Goal: Task Accomplishment & Management: Manage account settings

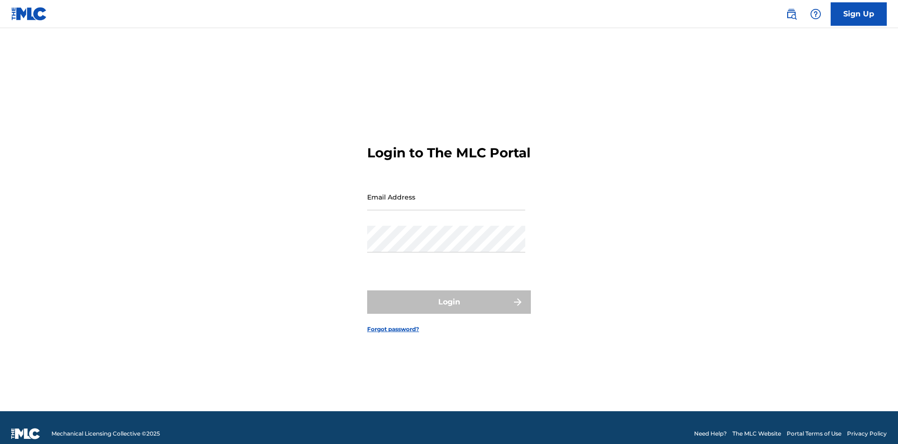
scroll to position [12, 0]
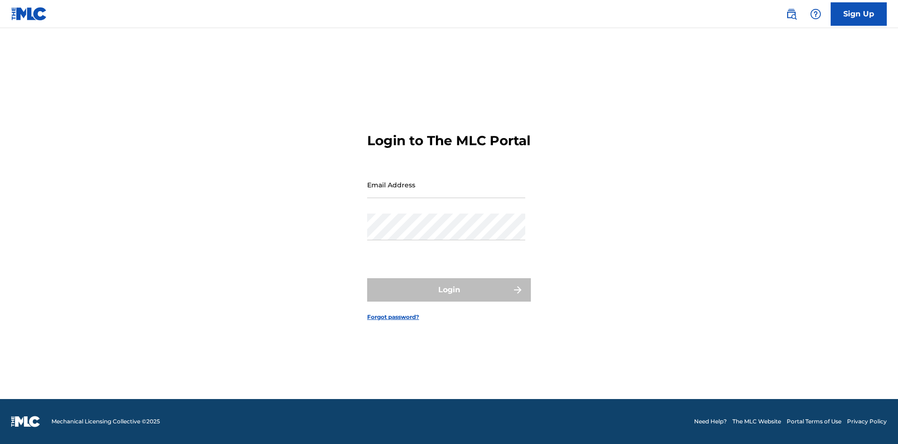
click at [446, 192] on input "Email Address" at bounding box center [446, 184] width 158 height 27
type input "[EMAIL_ADDRESS][DOMAIN_NAME]"
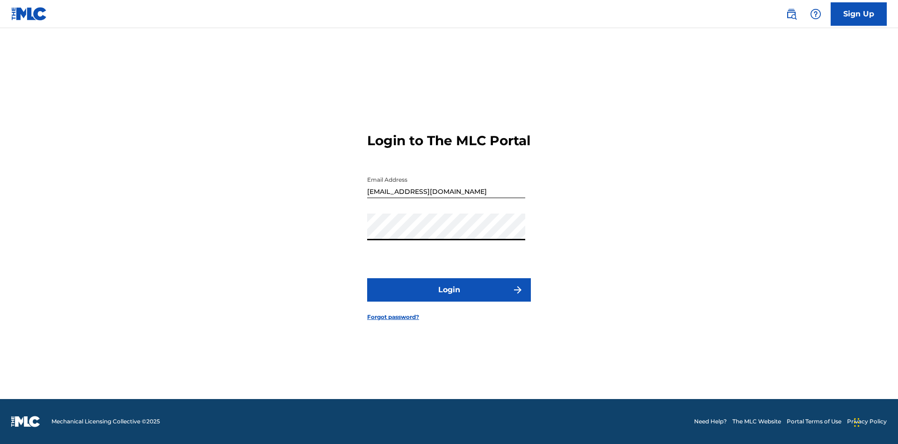
click at [449, 298] on button "Login" at bounding box center [449, 289] width 164 height 23
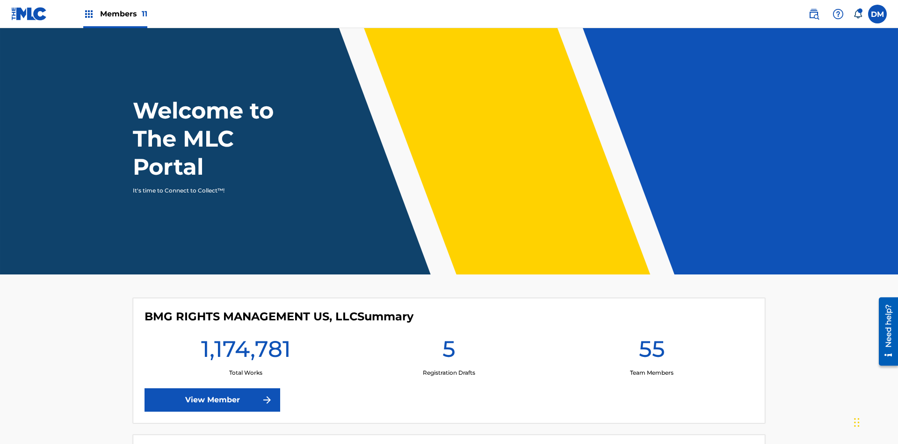
click at [115, 14] on span "Members 11" at bounding box center [123, 13] width 47 height 11
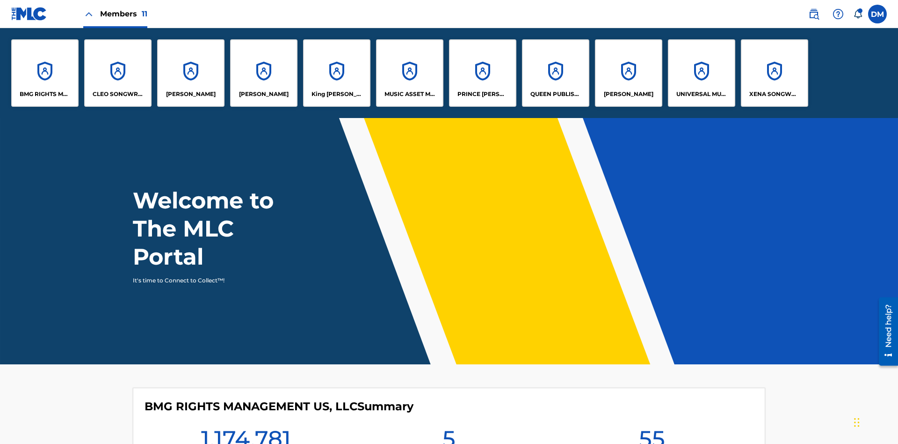
click at [45, 94] on p "BMG RIGHTS MANAGEMENT US, LLC" at bounding box center [45, 94] width 51 height 8
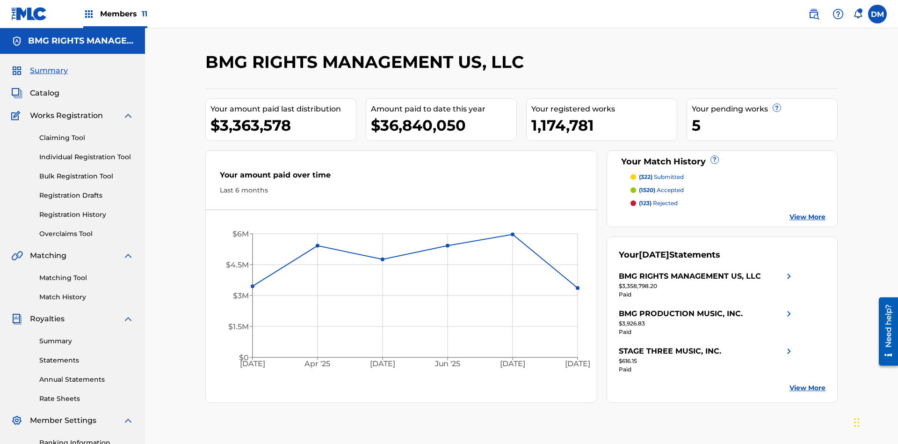
scroll to position [137, 0]
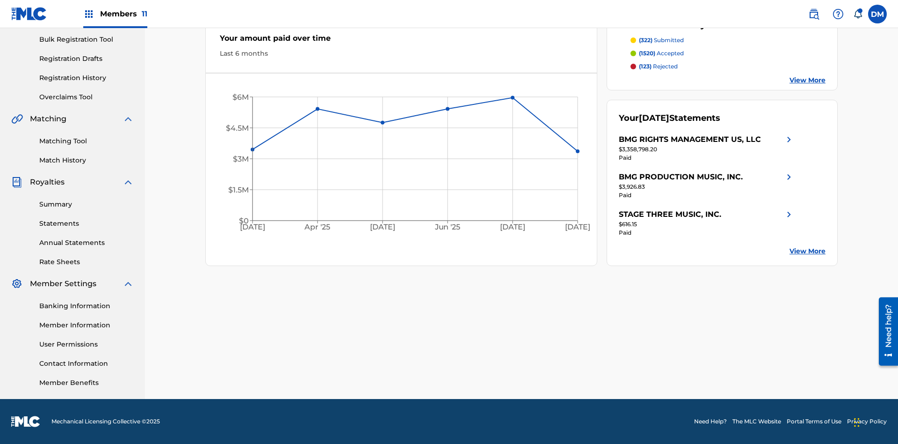
click at [87, 97] on link "Overclaims Tool" at bounding box center [86, 97] width 95 height 10
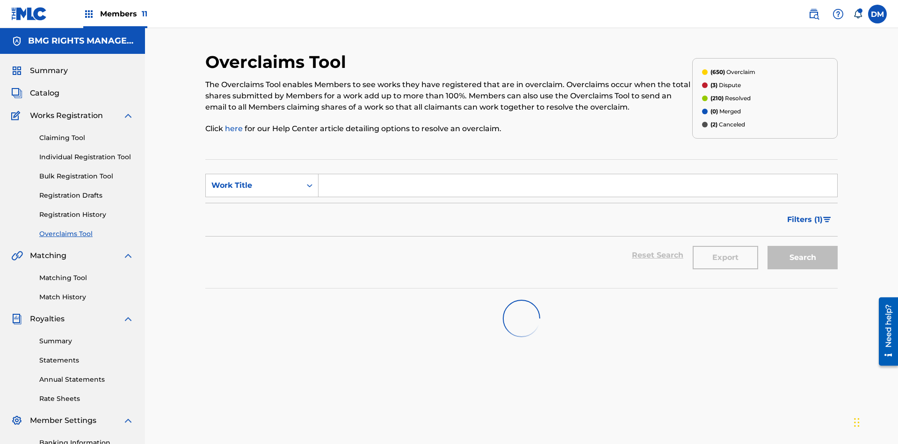
scroll to position [120, 0]
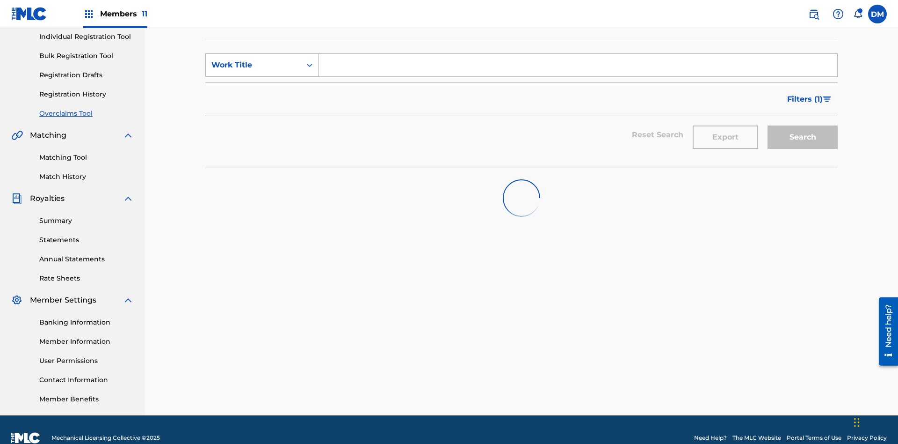
click at [254, 65] on div "Work Title" at bounding box center [253, 64] width 84 height 11
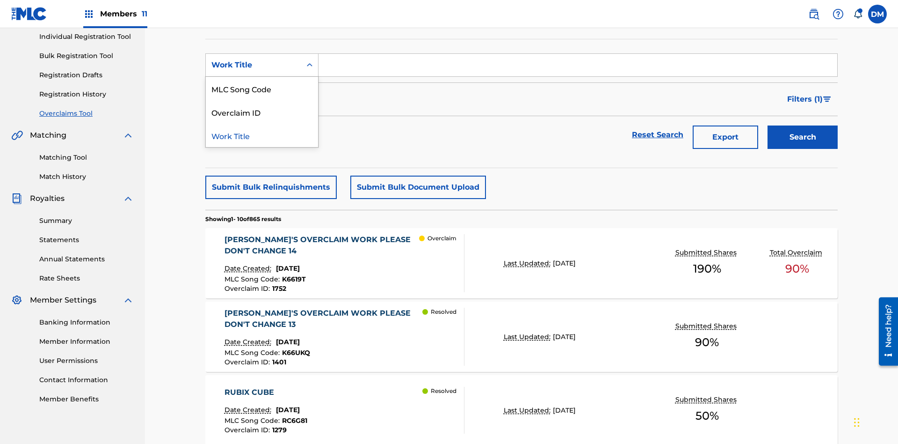
click at [262, 88] on div "MLC Song Code" at bounding box center [262, 88] width 112 height 23
click at [578, 67] on input "Search Form" at bounding box center [578, 65] width 519 height 22
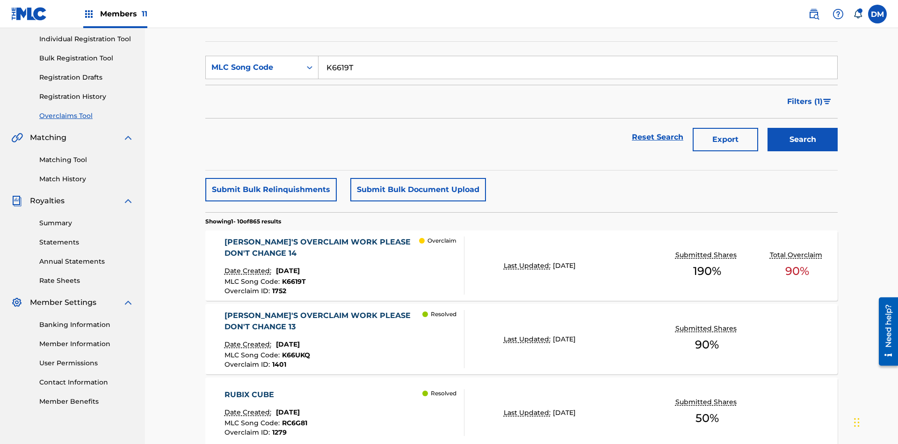
type input "K6619T"
click at [803, 128] on button "Search" at bounding box center [803, 139] width 70 height 23
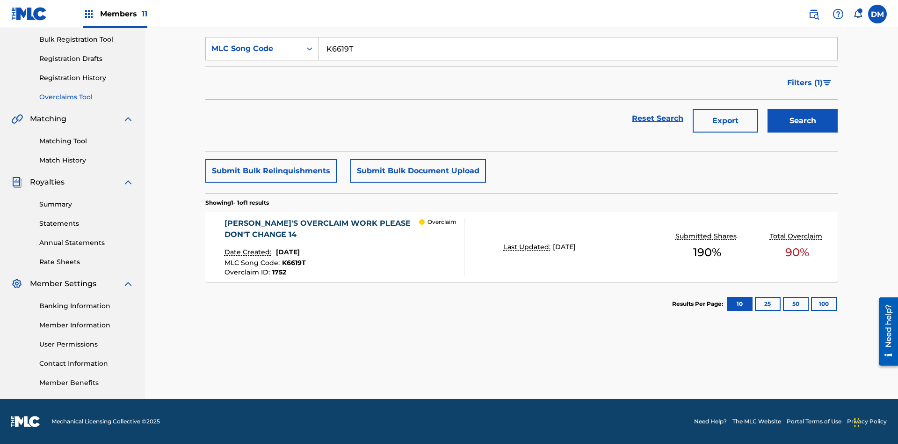
click at [278, 272] on span "1752" at bounding box center [279, 272] width 14 height 8
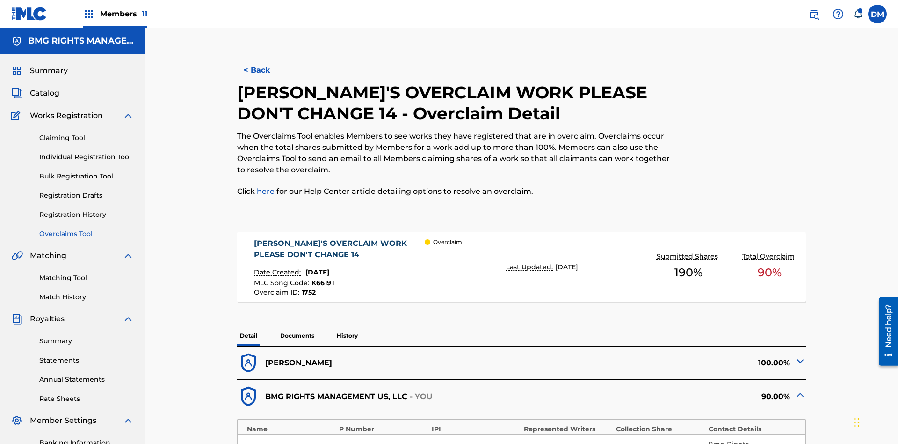
scroll to position [26, 0]
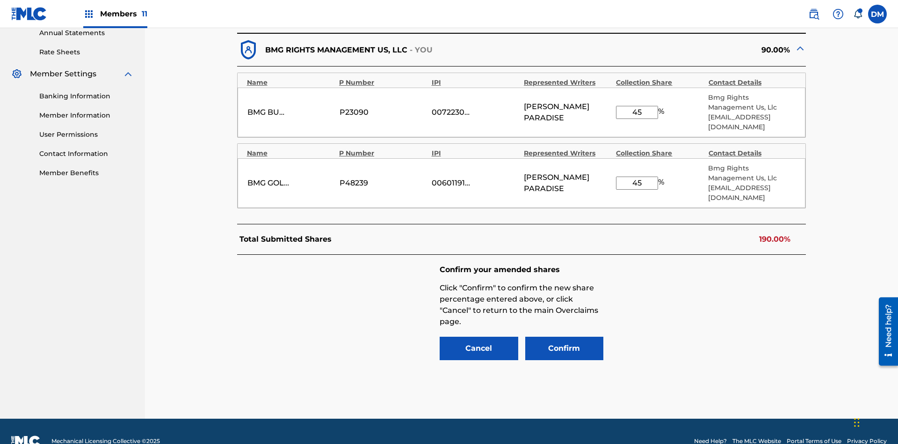
click at [637, 107] on input "45" at bounding box center [637, 112] width 42 height 13
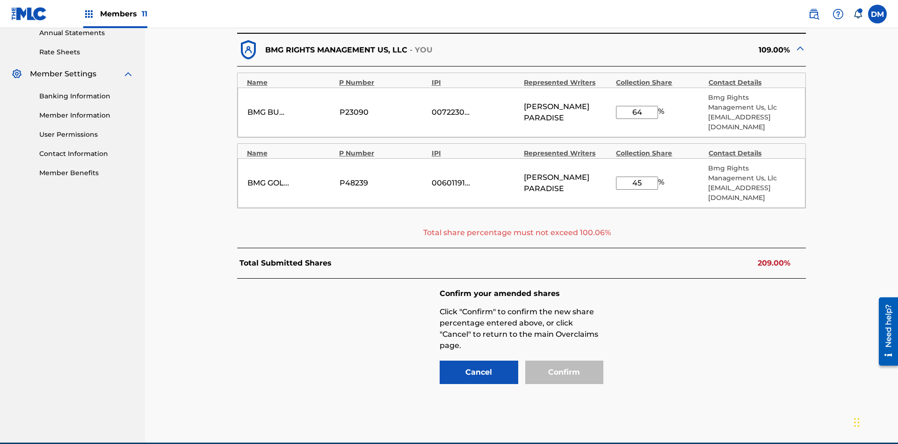
type input "64"
click at [637, 176] on input "45" at bounding box center [637, 182] width 42 height 13
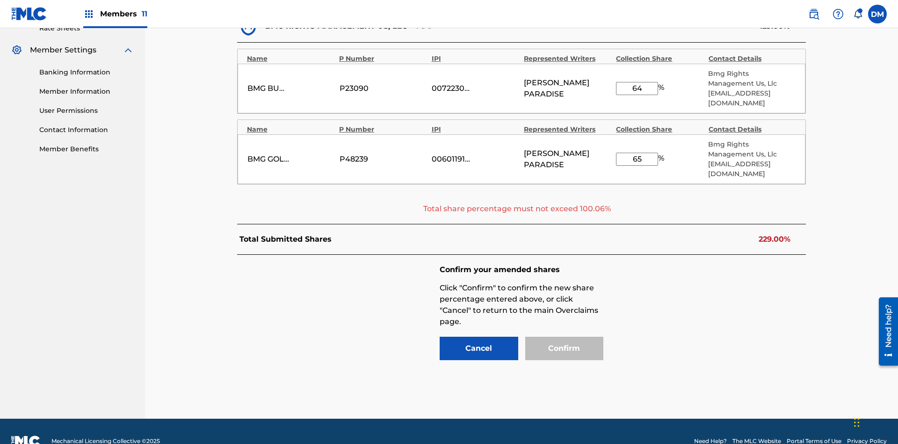
type input "65"
click at [637, 83] on input "64" at bounding box center [637, 88] width 42 height 13
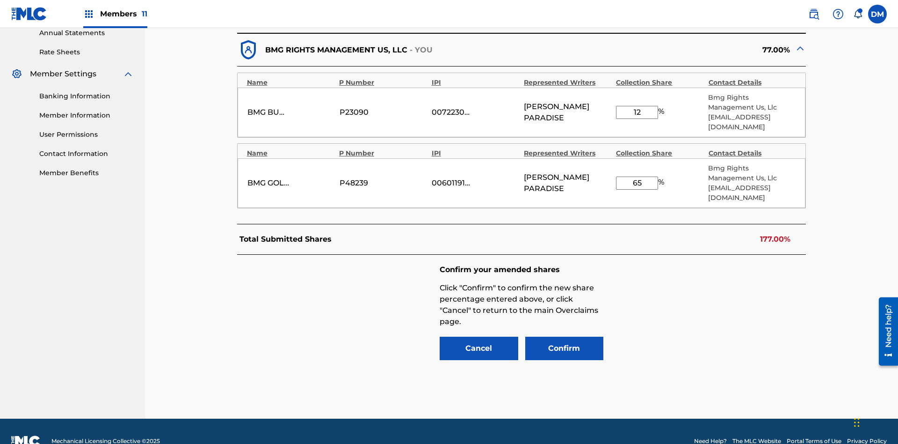
type input "12"
click at [637, 176] on input "65" at bounding box center [637, 182] width 42 height 13
type input "44"
click at [564, 336] on button "Confirm" at bounding box center [564, 347] width 79 height 23
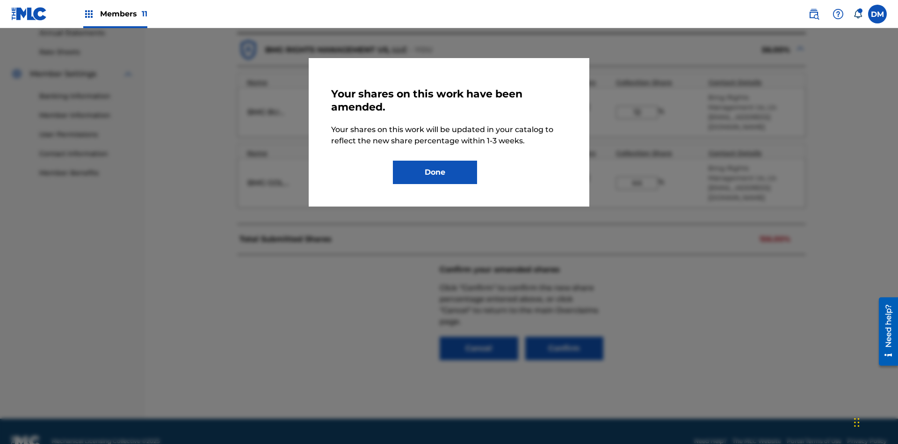
click at [435, 172] on button "Done" at bounding box center [435, 171] width 84 height 23
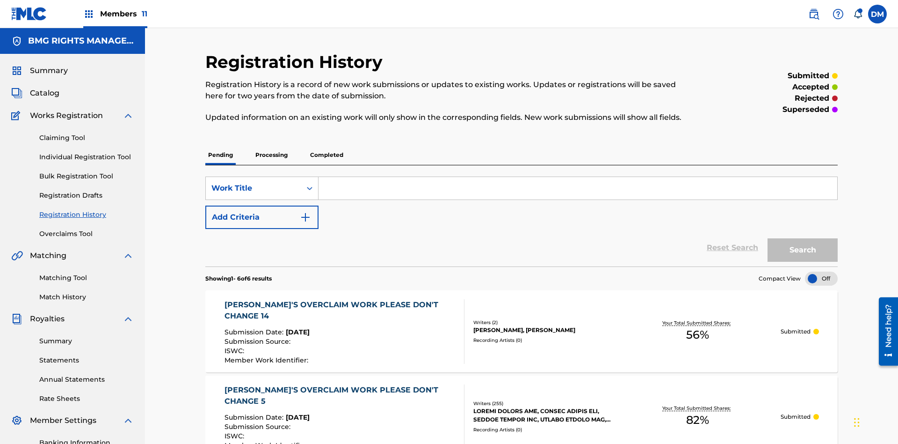
scroll to position [248, 0]
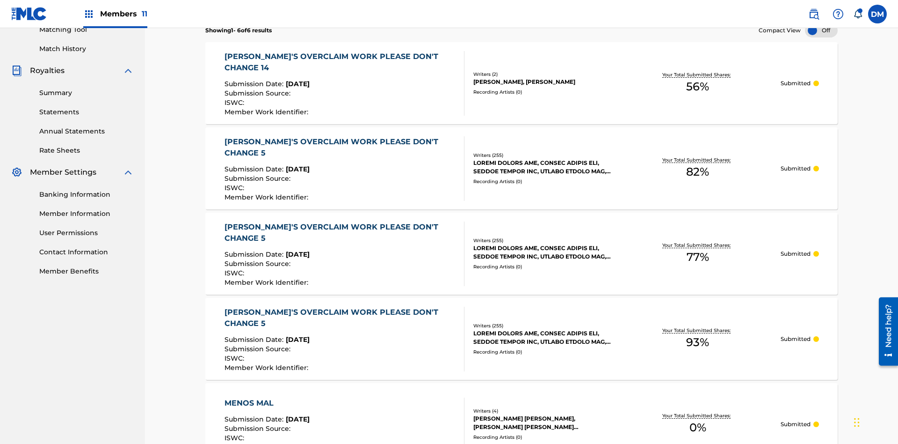
click at [339, 62] on div "[PERSON_NAME]'S OVERCLAIM WORK PLEASE DON'T CHANGE 14" at bounding box center [341, 62] width 233 height 22
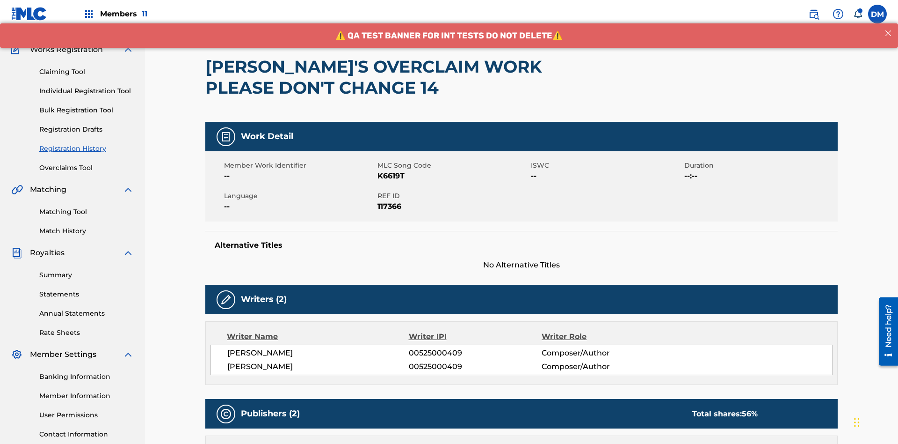
scroll to position [339, 0]
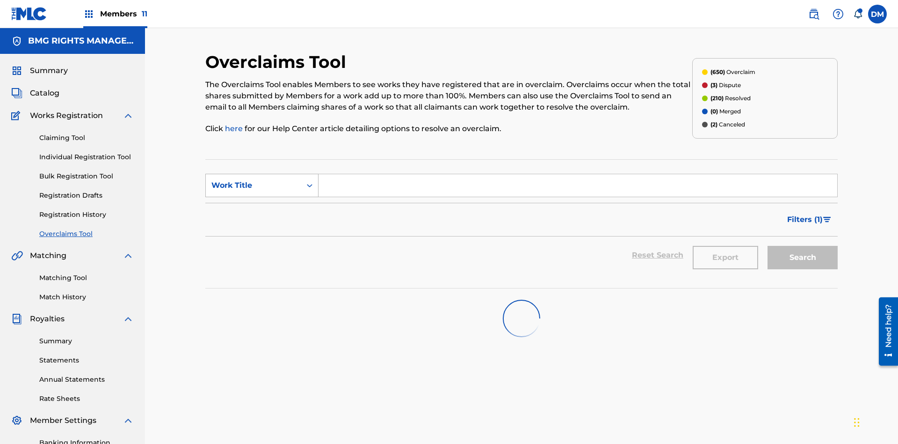
click at [254, 180] on div "Work Title" at bounding box center [253, 185] width 84 height 11
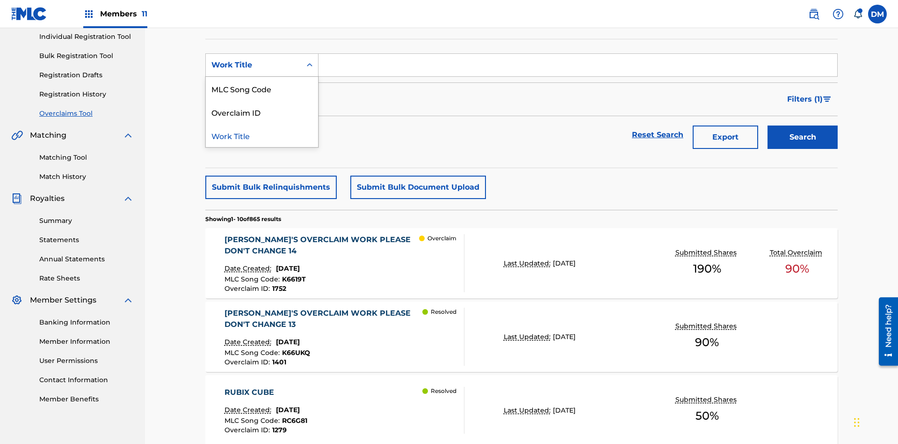
click at [262, 88] on div "MLC Song Code" at bounding box center [262, 88] width 112 height 23
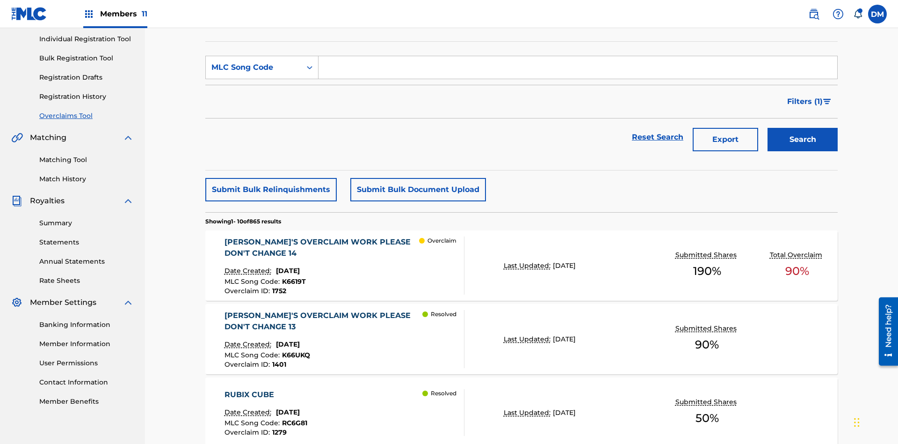
click at [578, 67] on input "Search Form" at bounding box center [578, 67] width 519 height 22
type input "K6619T"
click at [803, 128] on button "Search" at bounding box center [803, 139] width 70 height 23
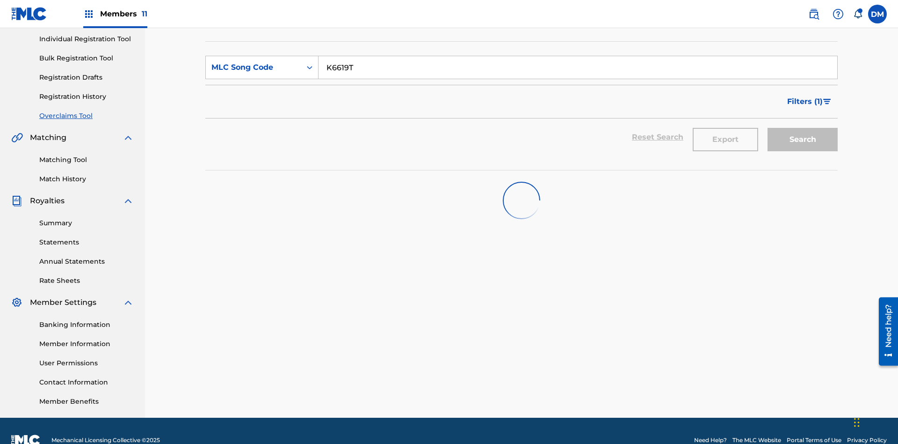
scroll to position [137, 0]
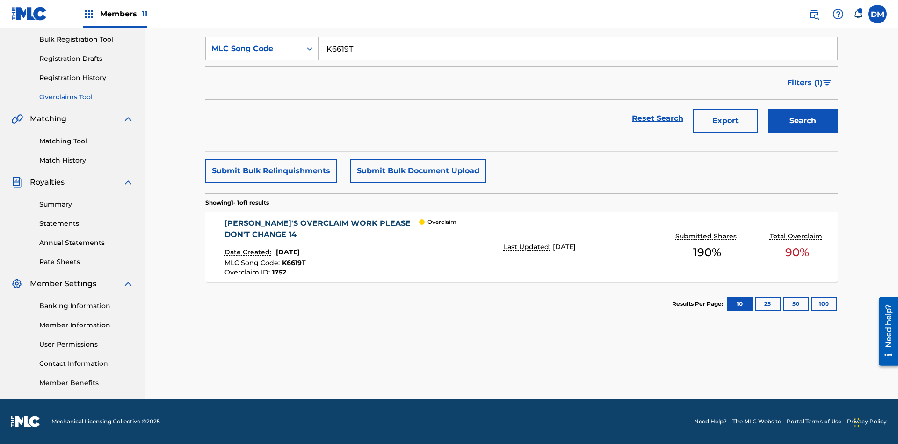
click at [278, 272] on span "1752" at bounding box center [279, 272] width 14 height 8
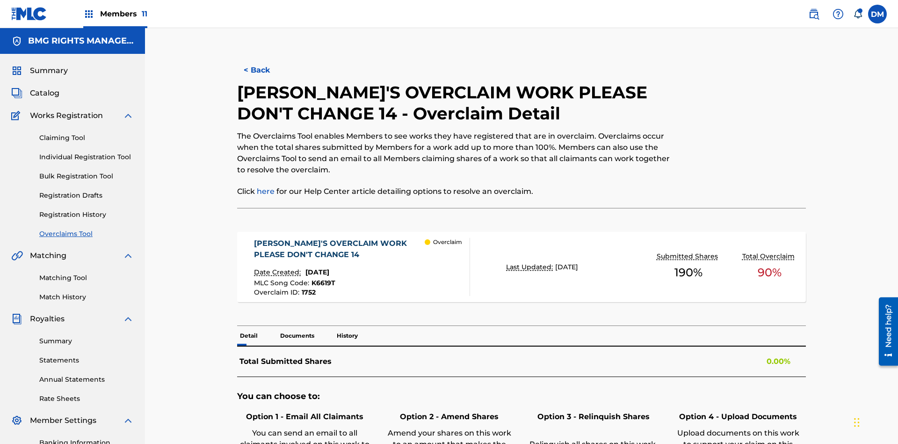
scroll to position [26, 0]
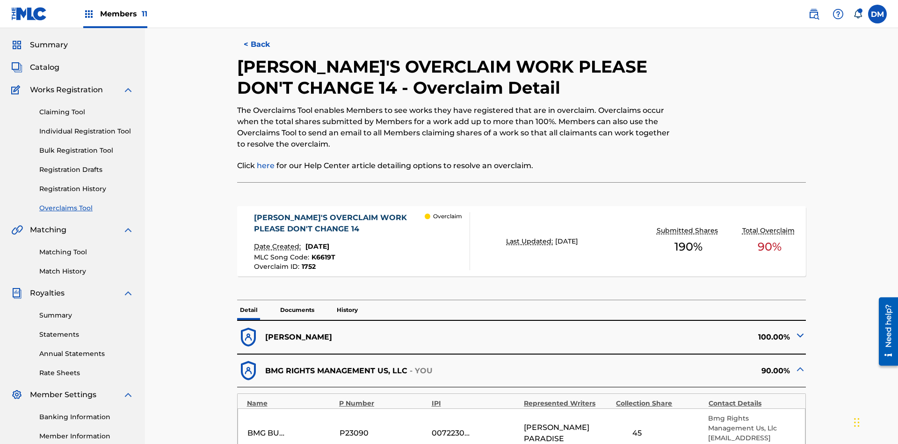
click at [347, 300] on p "History" at bounding box center [347, 310] width 27 height 20
